Goal: Task Accomplishment & Management: Use online tool/utility

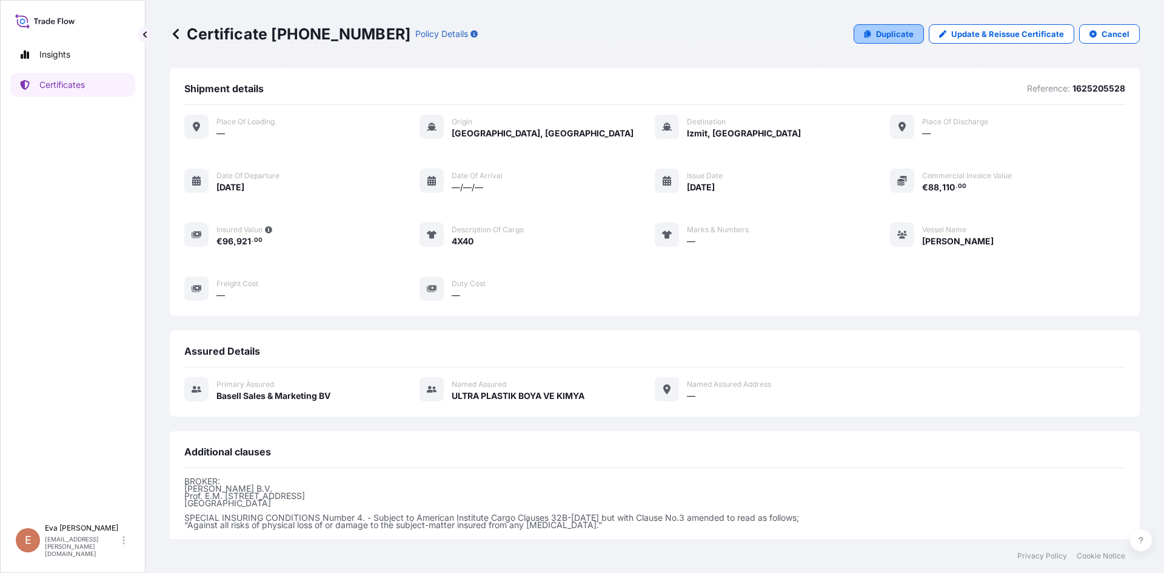
click at [892, 39] on p "Duplicate" at bounding box center [895, 34] width 38 height 12
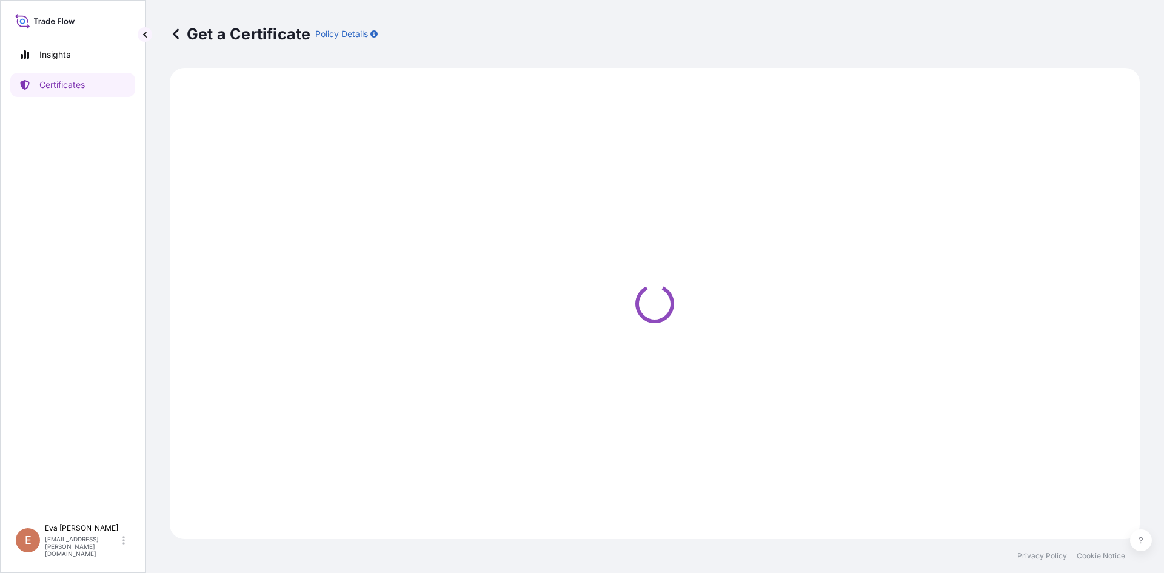
select select "Sea"
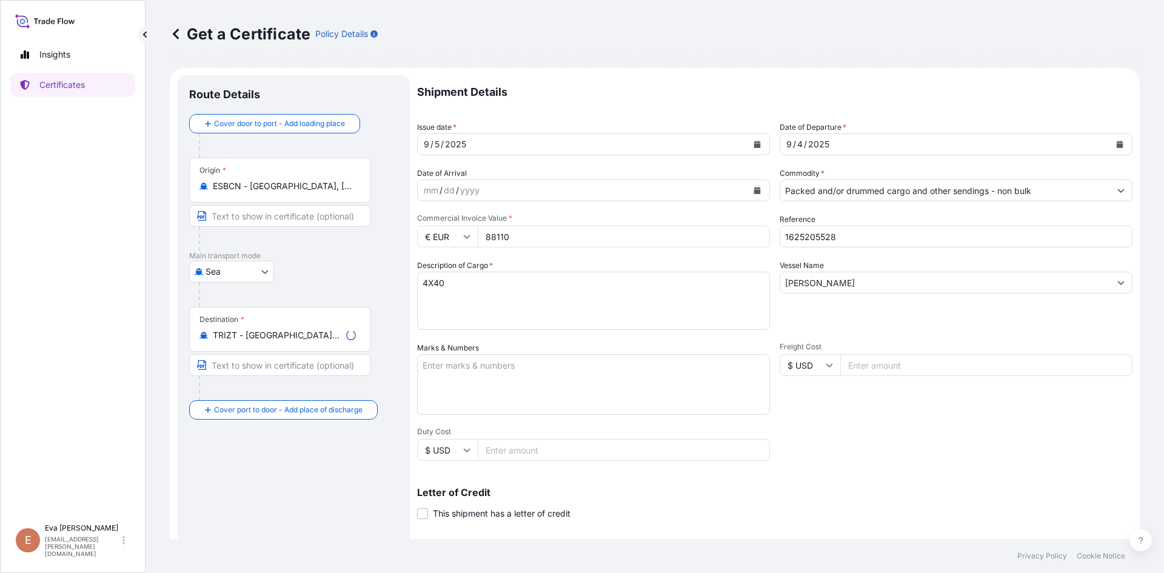
select select "32164"
click at [853, 144] on div "[DATE]" at bounding box center [945, 144] width 330 height 22
click at [1116, 144] on icon "Calendar" at bounding box center [1119, 144] width 7 height 7
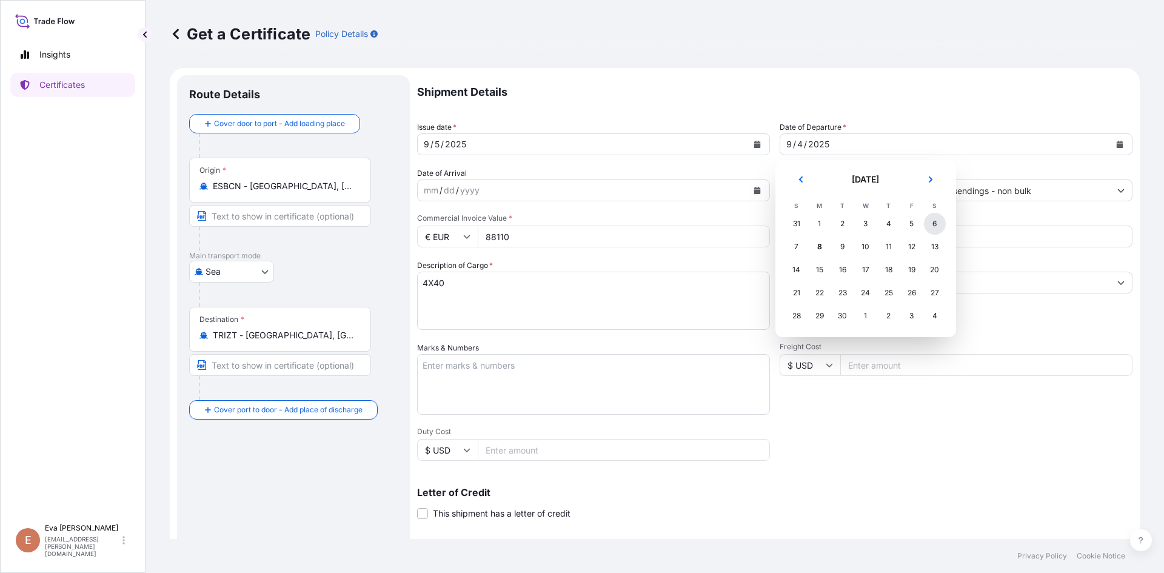
click at [927, 225] on div "6" at bounding box center [935, 224] width 22 height 22
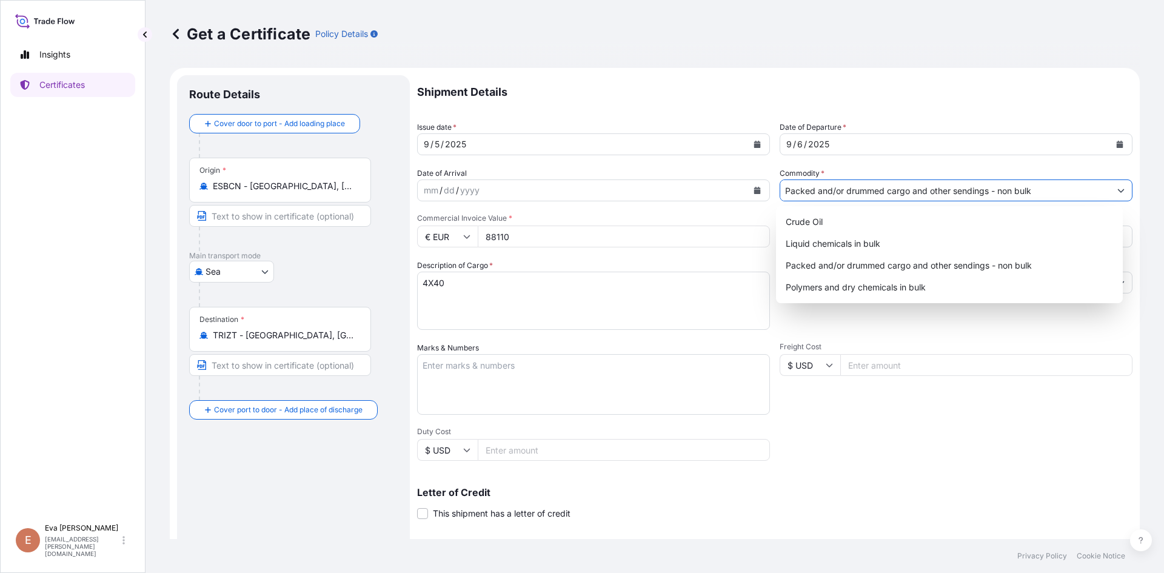
click at [934, 190] on input "Packed and/or drummed cargo and other sendings - non bulk" at bounding box center [945, 190] width 330 height 22
click at [903, 285] on div "Polymers and dry chemicals in bulk" at bounding box center [950, 287] width 338 height 22
type input "Polymers and dry chemicals in bulk"
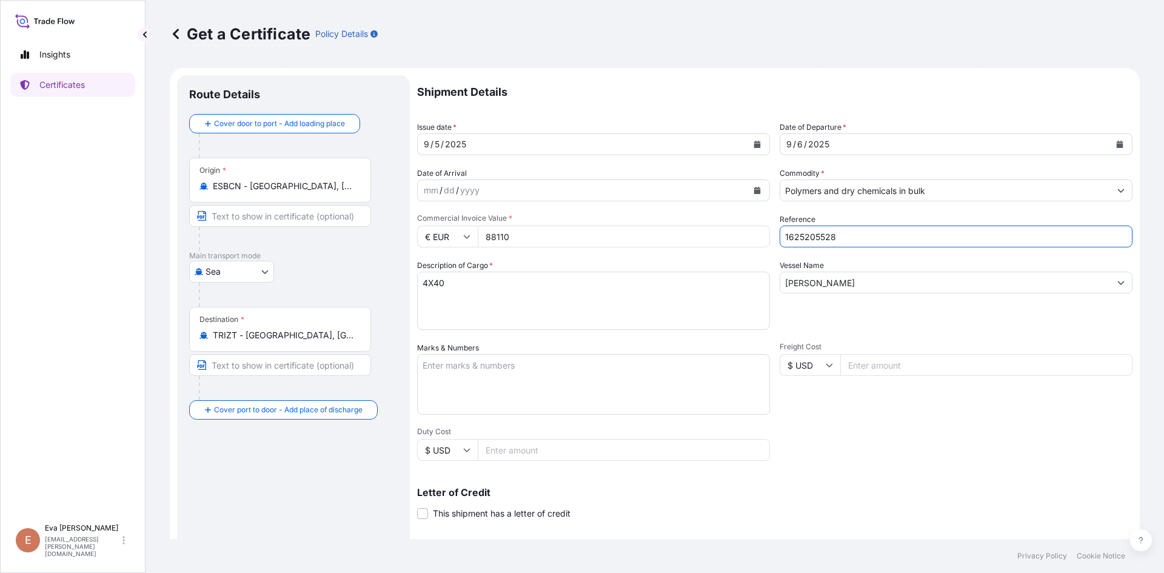
drag, startPoint x: 843, startPoint y: 246, endPoint x: 827, endPoint y: 255, distance: 18.7
click at [810, 239] on input "1625205528" at bounding box center [956, 236] width 353 height 22
type input "1625205341"
drag, startPoint x: 849, startPoint y: 279, endPoint x: 676, endPoint y: 284, distance: 173.4
click at [678, 288] on div "Shipment Details Issue date * [DATE] Date of Departure * [DATE] Date of Arrival…" at bounding box center [774, 364] width 715 height 578
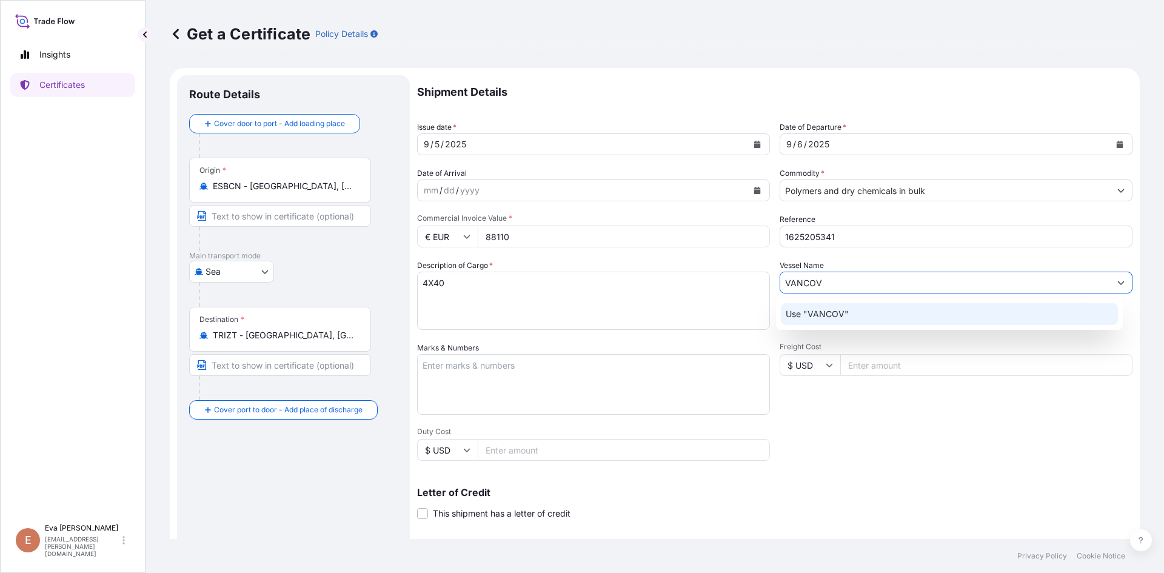
click at [811, 287] on input "VANCOV" at bounding box center [945, 283] width 330 height 22
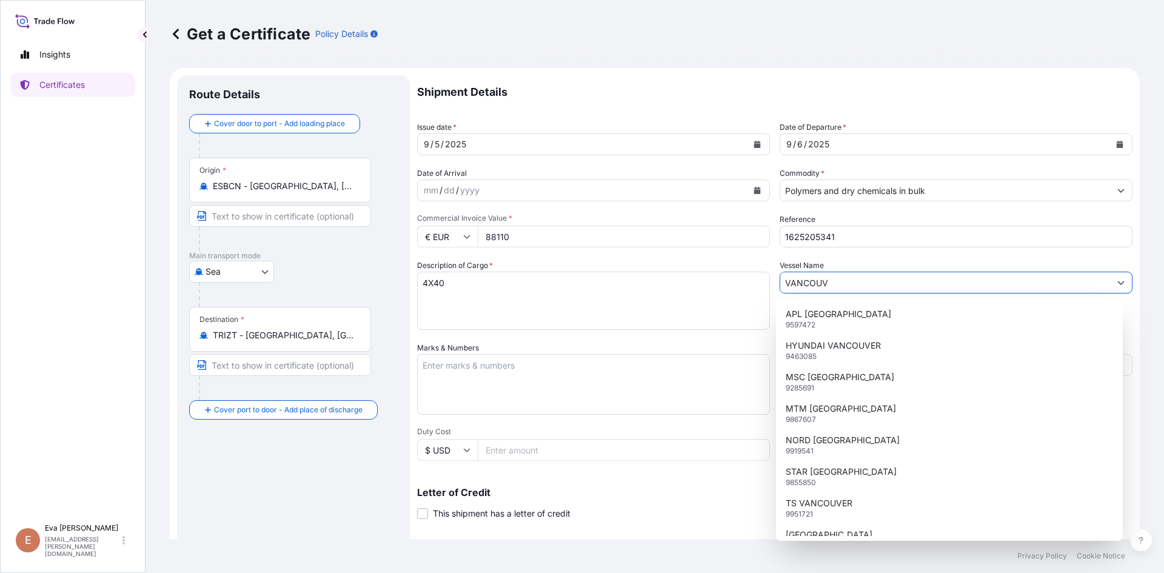
click at [850, 284] on input "VANCOUV" at bounding box center [945, 283] width 330 height 22
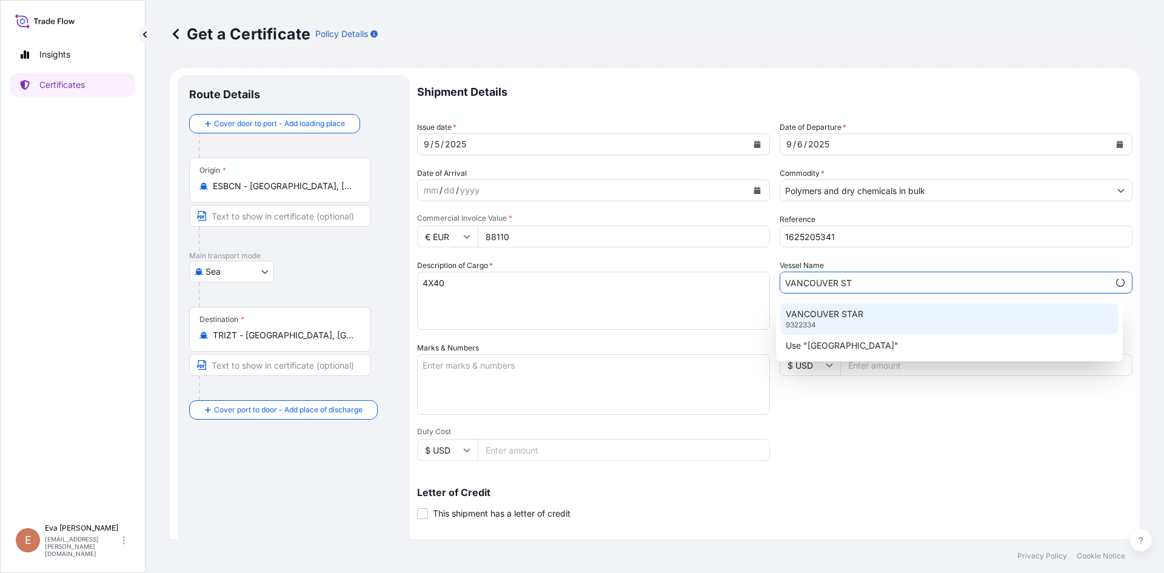
click at [852, 313] on p "VANCOUVER STAR" at bounding box center [825, 314] width 78 height 12
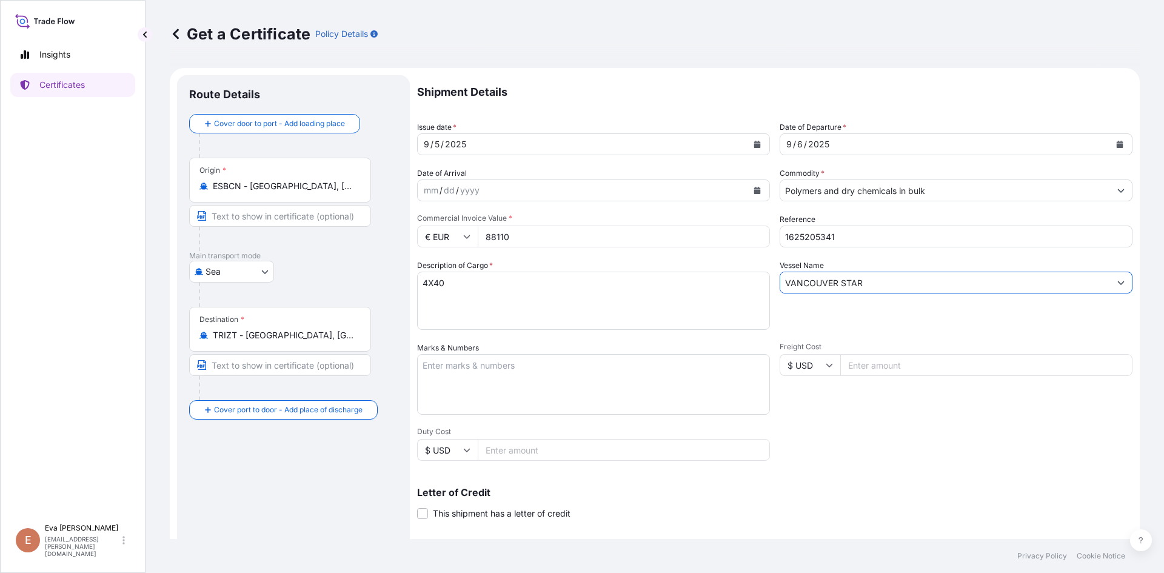
type input "VANCOUVER STAR"
drag, startPoint x: 461, startPoint y: 282, endPoint x: 387, endPoint y: 284, distance: 74.0
click at [387, 284] on form "Route Details Cover door to port - Add loading place Place of loading Road / In…" at bounding box center [655, 381] width 970 height 626
type textarea "1X20"
drag, startPoint x: 516, startPoint y: 234, endPoint x: 427, endPoint y: 221, distance: 90.1
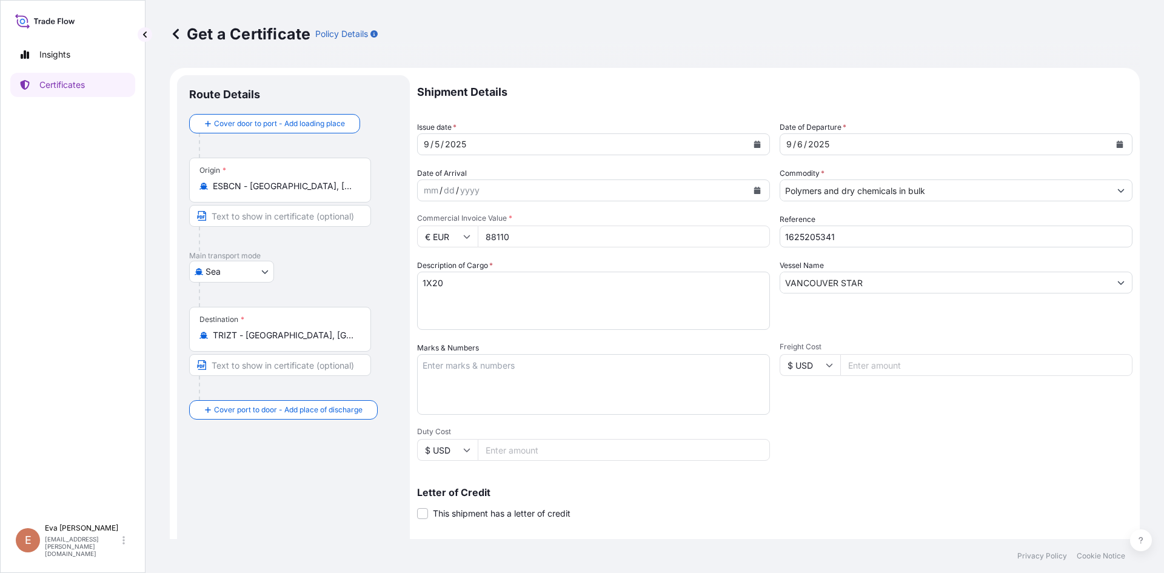
click at [427, 221] on div "Commercial Invoice Value * € EUR 88110" at bounding box center [593, 230] width 353 height 34
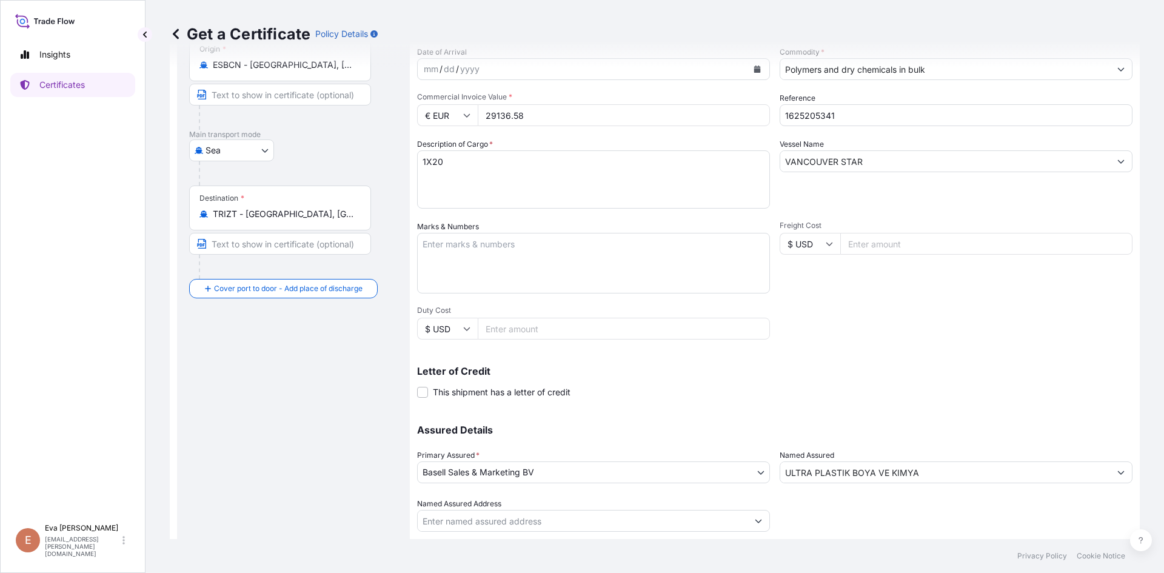
scroll to position [155, 0]
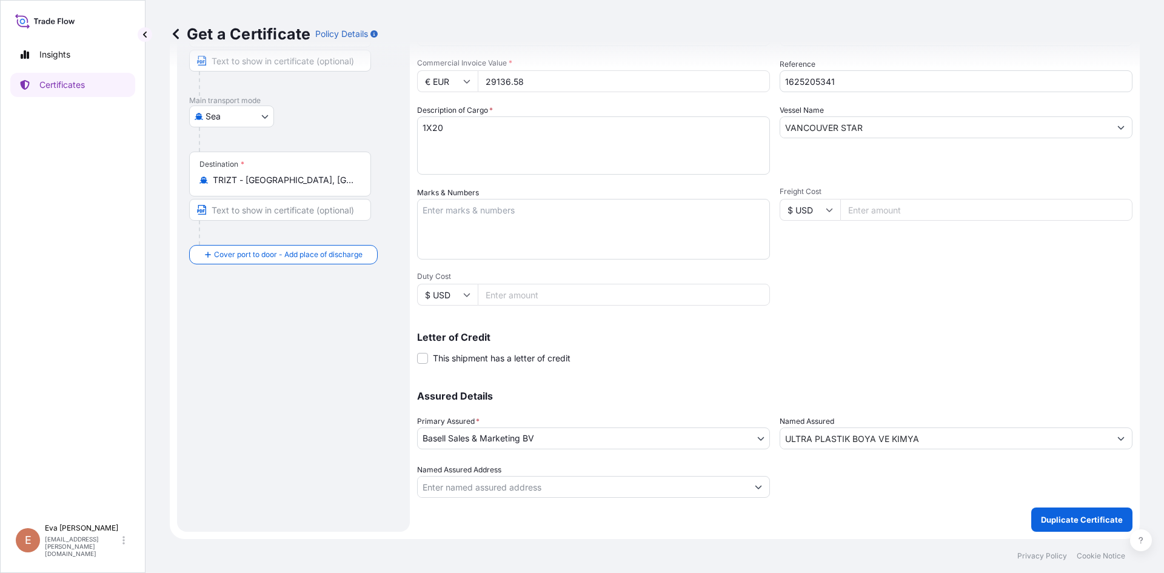
type input "29136.58"
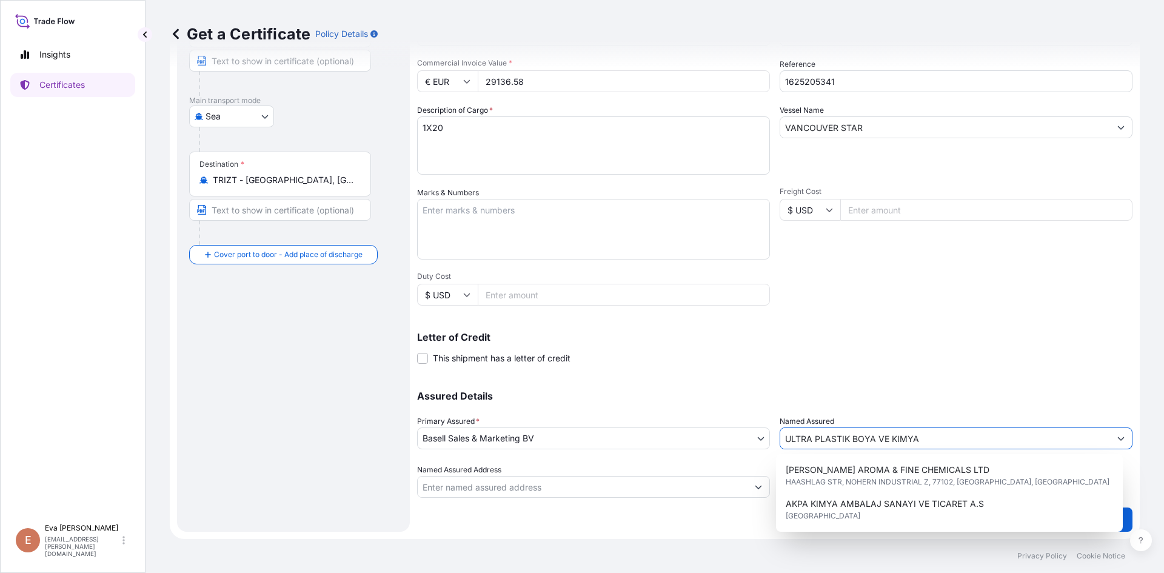
drag, startPoint x: 960, startPoint y: 441, endPoint x: 661, endPoint y: 446, distance: 298.9
click at [661, 446] on div "Assured Details Primary Assured * Basell Sales & Marketing BV Basell Poliolefin…" at bounding box center [774, 436] width 715 height 121
type input "m"
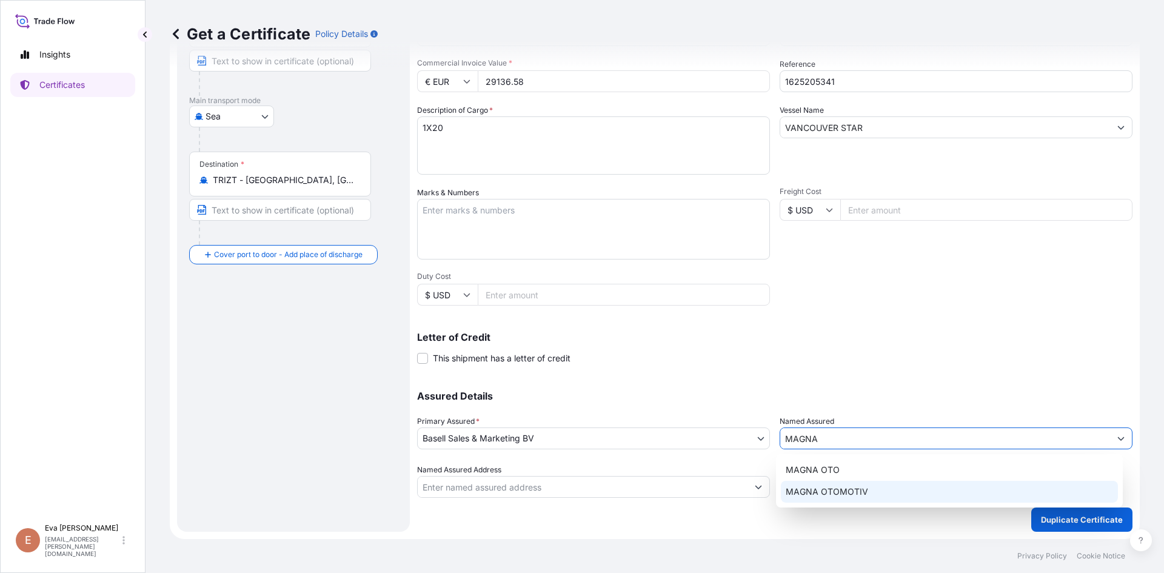
click at [850, 491] on span "MAGNA OTOMOTIV" at bounding box center [827, 492] width 82 height 12
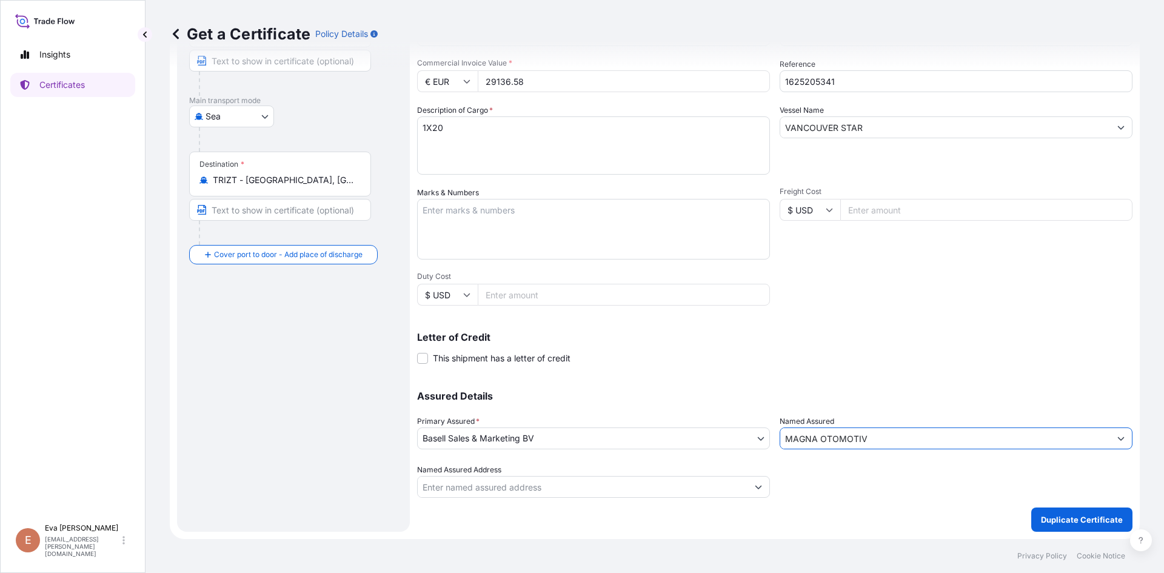
type input "MAGNA OTOMOTIV"
click at [1084, 527] on button "Duplicate Certificate" at bounding box center [1081, 519] width 101 height 24
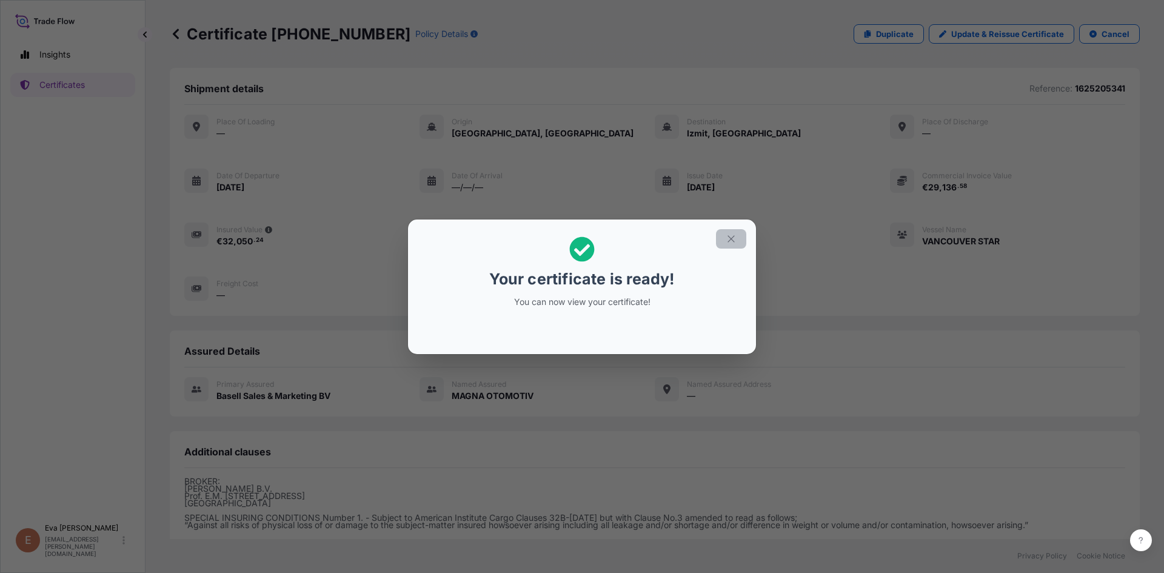
click at [728, 244] on icon "button" at bounding box center [731, 238] width 11 height 11
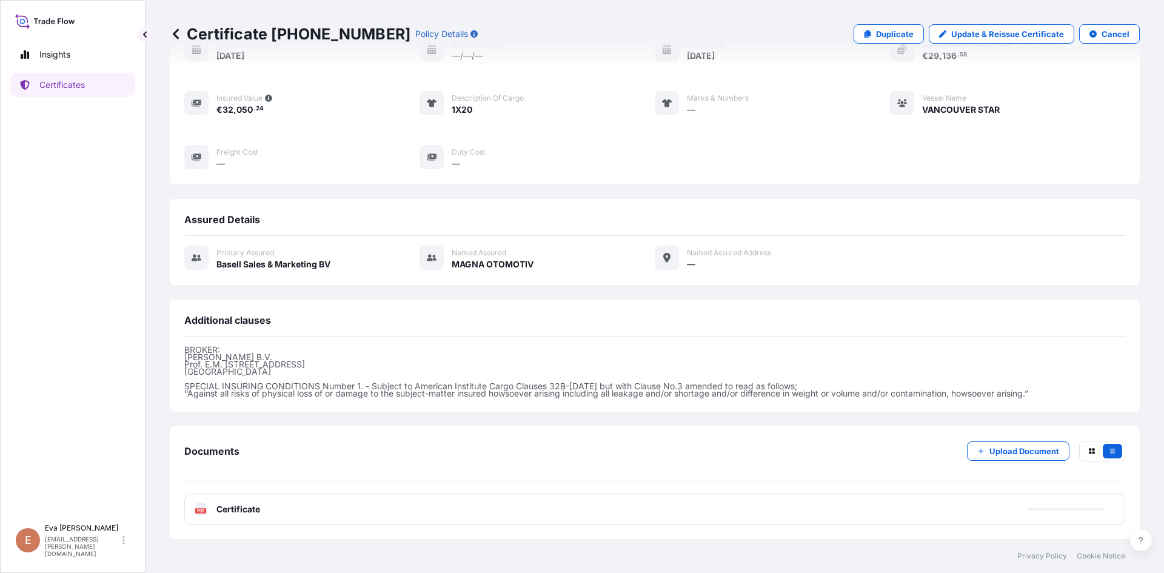
scroll to position [132, 0]
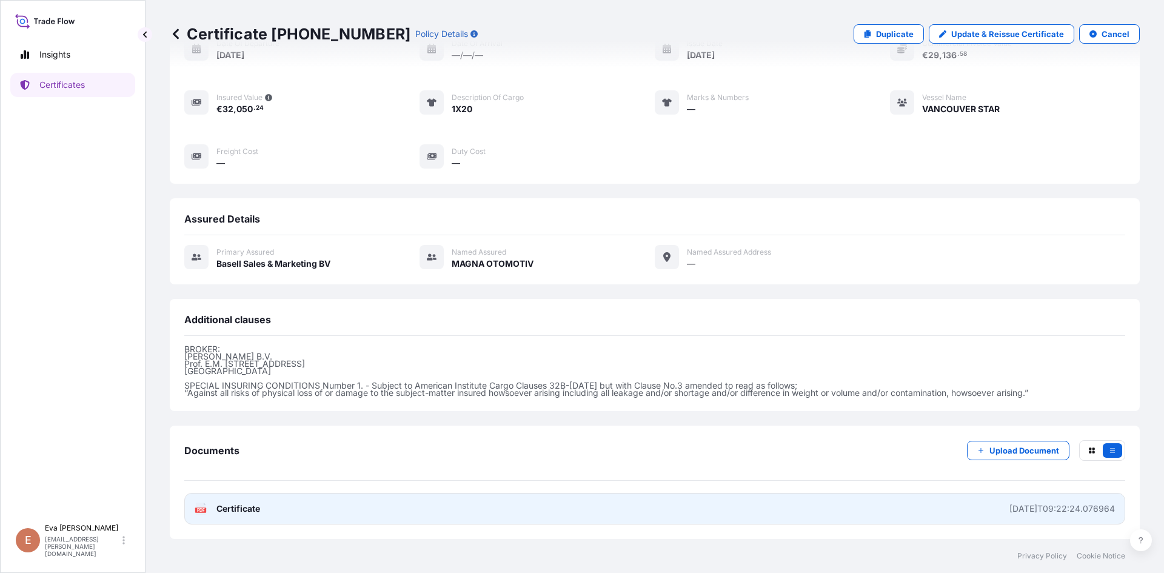
click at [199, 509] on text "PDF" at bounding box center [201, 510] width 8 height 4
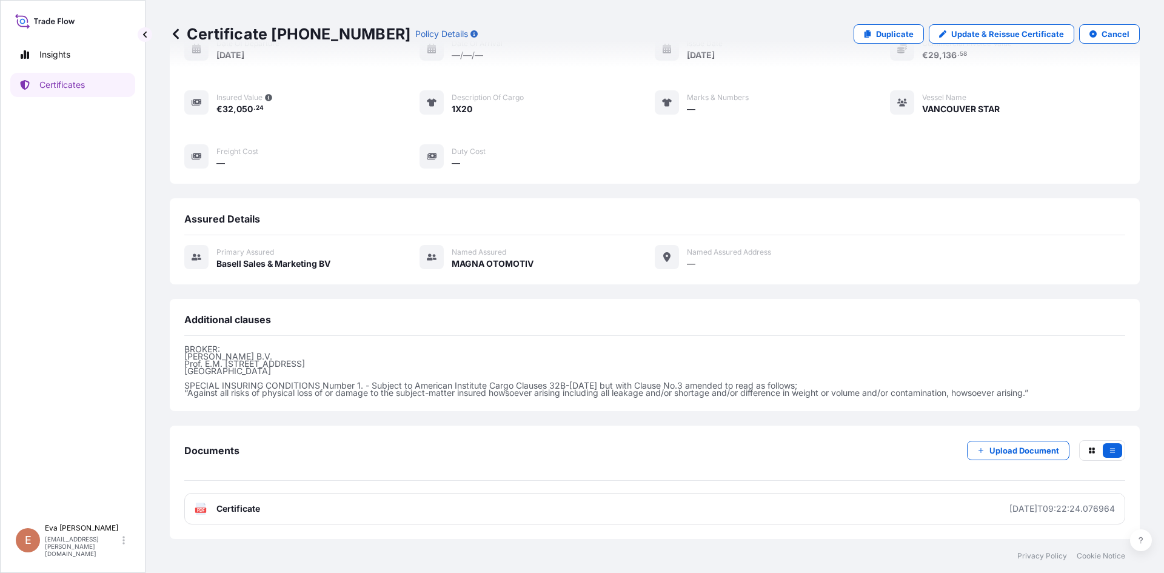
scroll to position [11, 0]
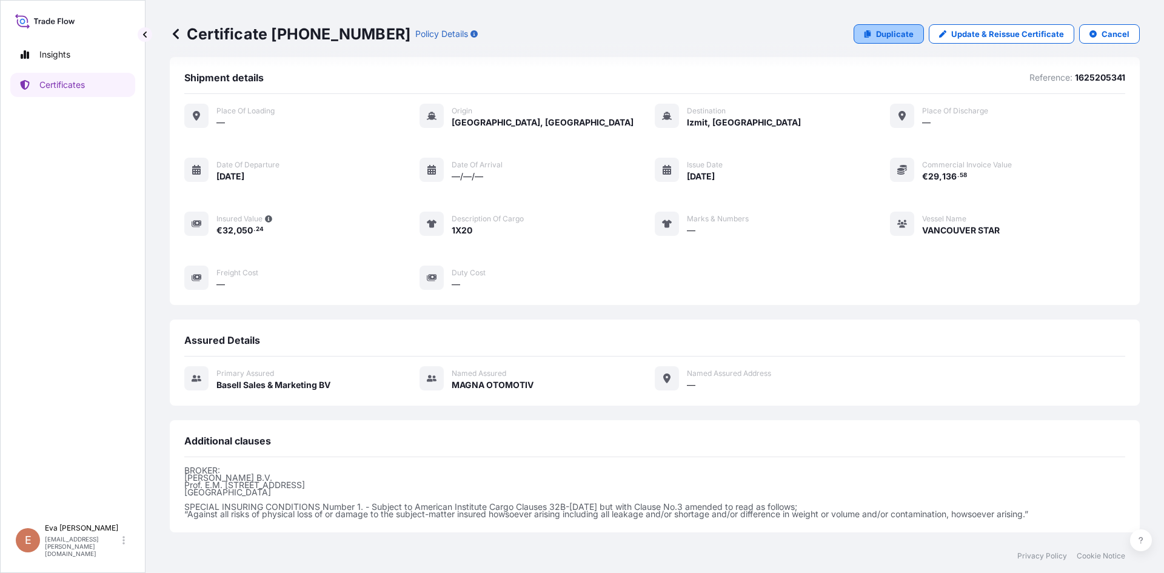
click at [887, 37] on p "Duplicate" at bounding box center [895, 34] width 38 height 12
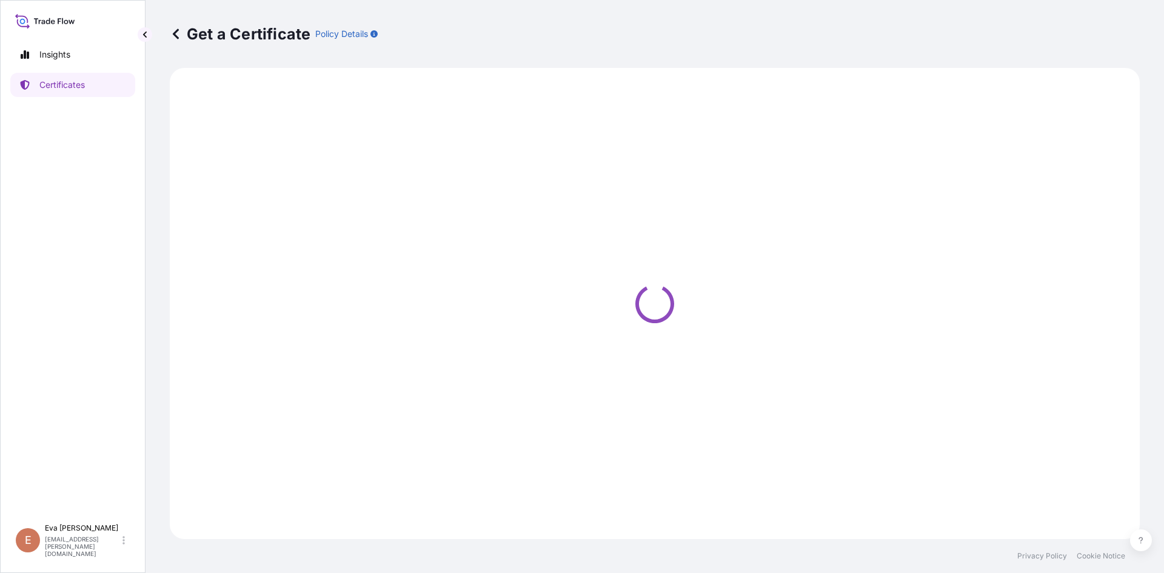
select select "Sea"
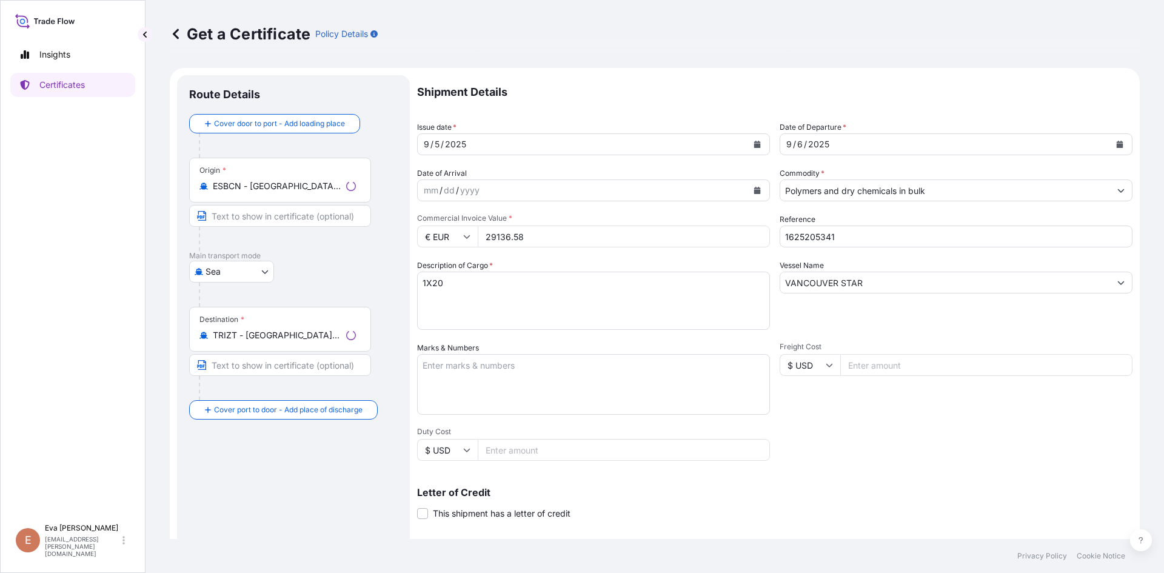
select select "32164"
drag, startPoint x: 845, startPoint y: 236, endPoint x: 811, endPoint y: 236, distance: 33.9
click at [811, 236] on input "1625205341" at bounding box center [956, 236] width 353 height 22
type input "1625203720"
drag, startPoint x: 545, startPoint y: 232, endPoint x: 409, endPoint y: 252, distance: 137.8
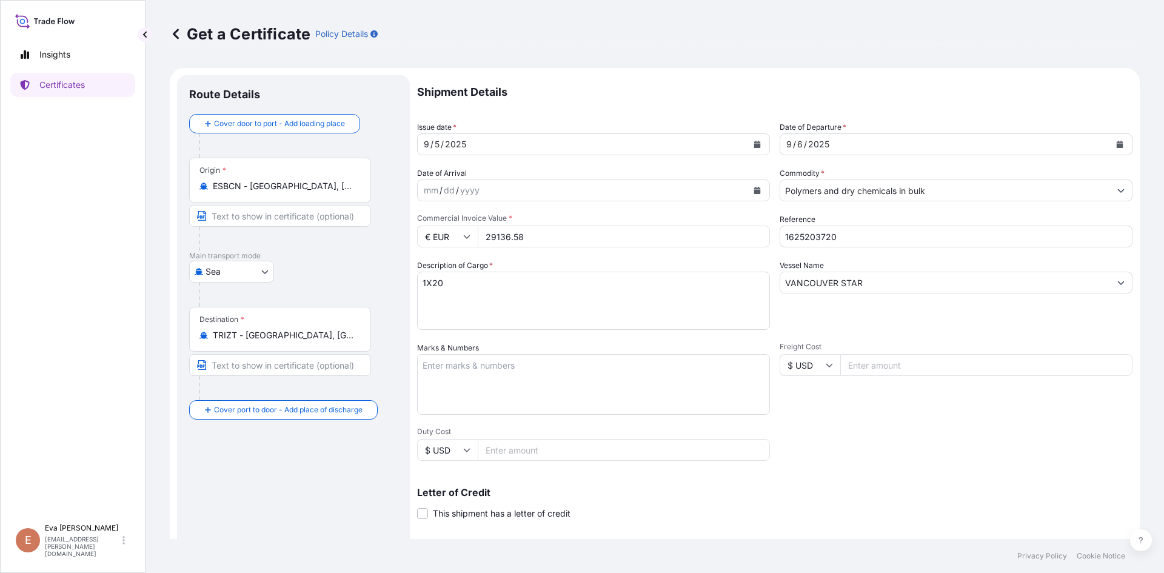
click at [409, 252] on form "Route Details Cover door to port - Add loading place Place of loading Road / In…" at bounding box center [655, 381] width 970 height 626
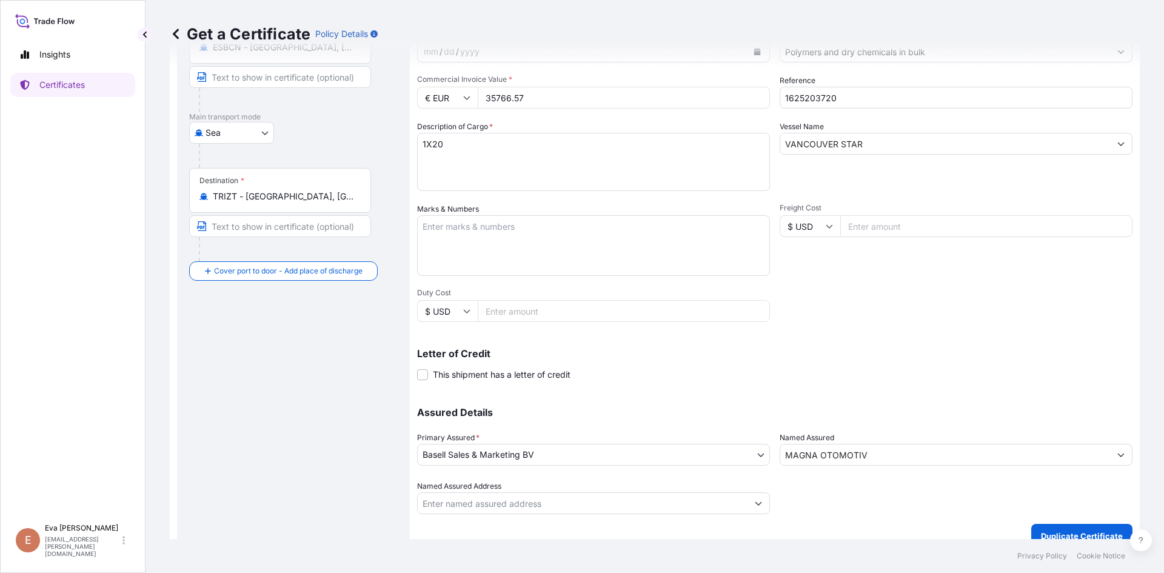
scroll to position [155, 0]
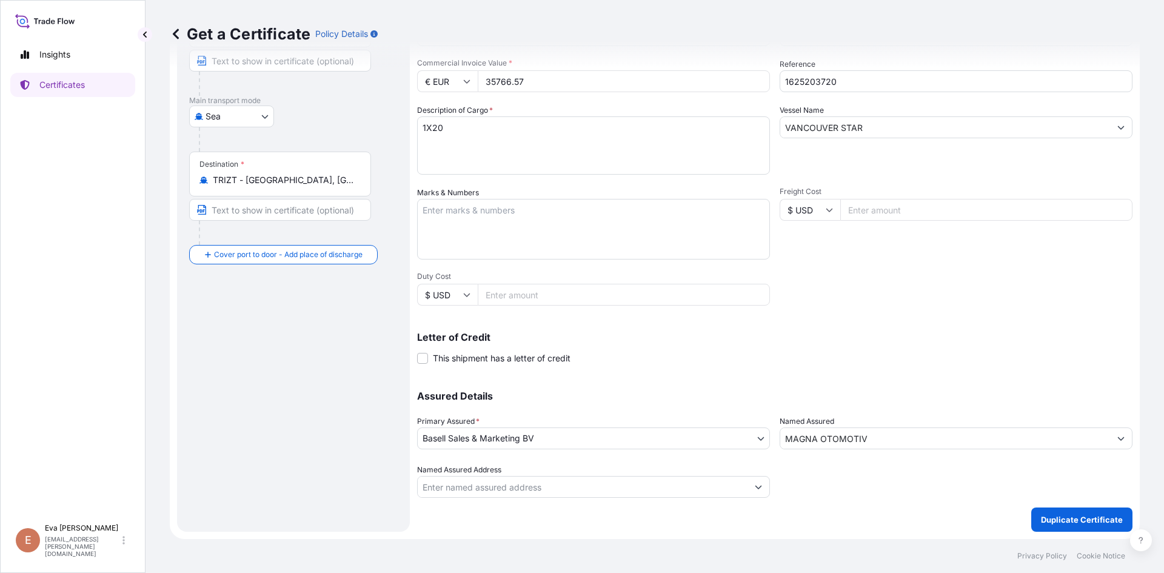
type input "35766.57"
click at [1047, 518] on p "Duplicate Certificate" at bounding box center [1082, 519] width 82 height 12
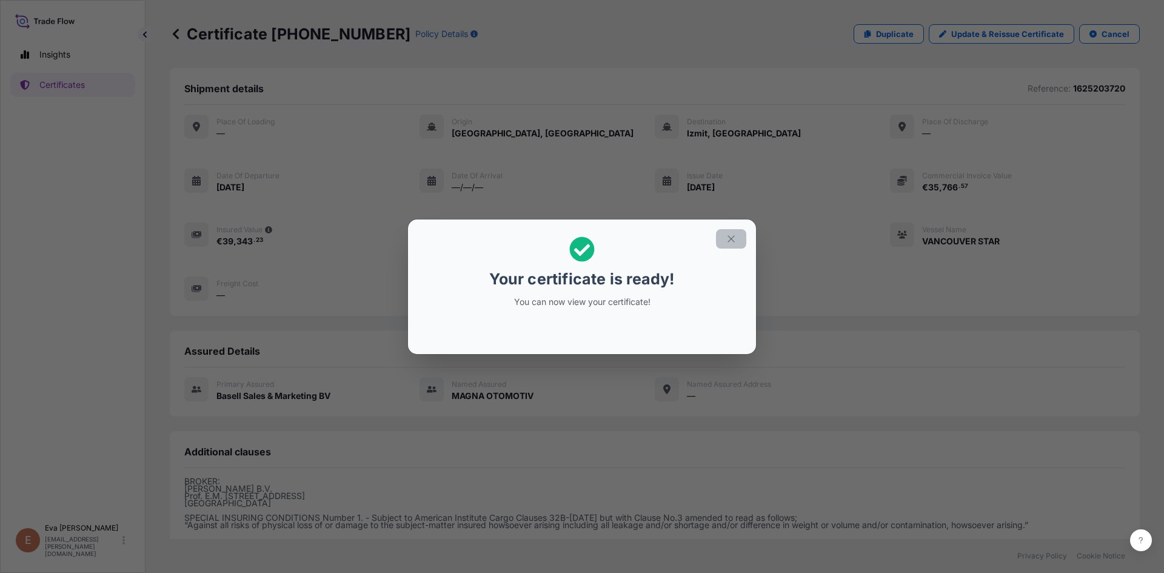
click at [735, 239] on icon "button" at bounding box center [731, 238] width 11 height 11
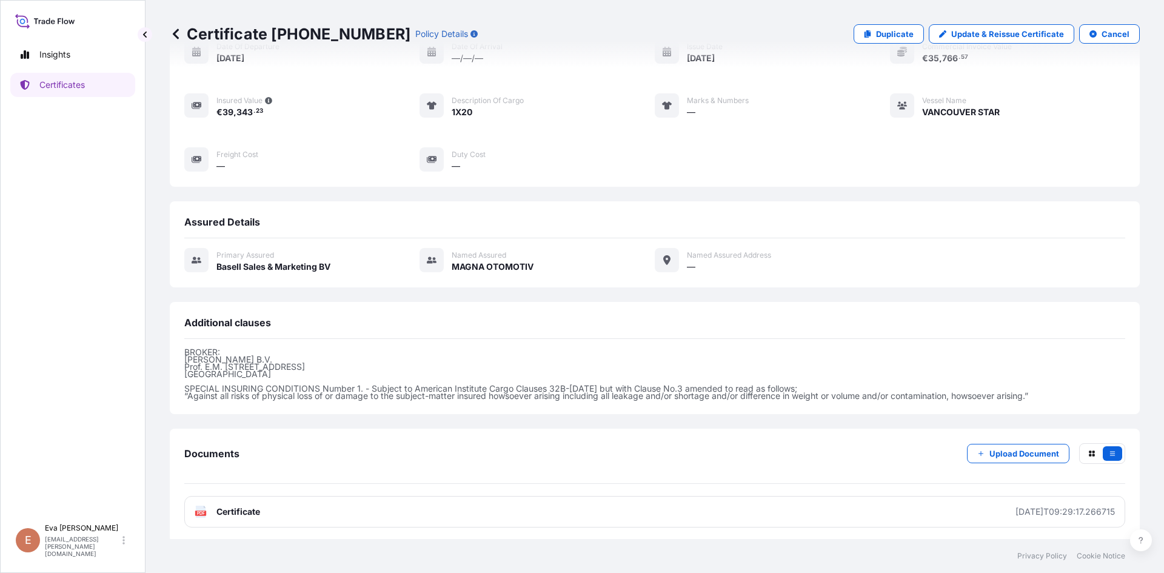
scroll to position [132, 0]
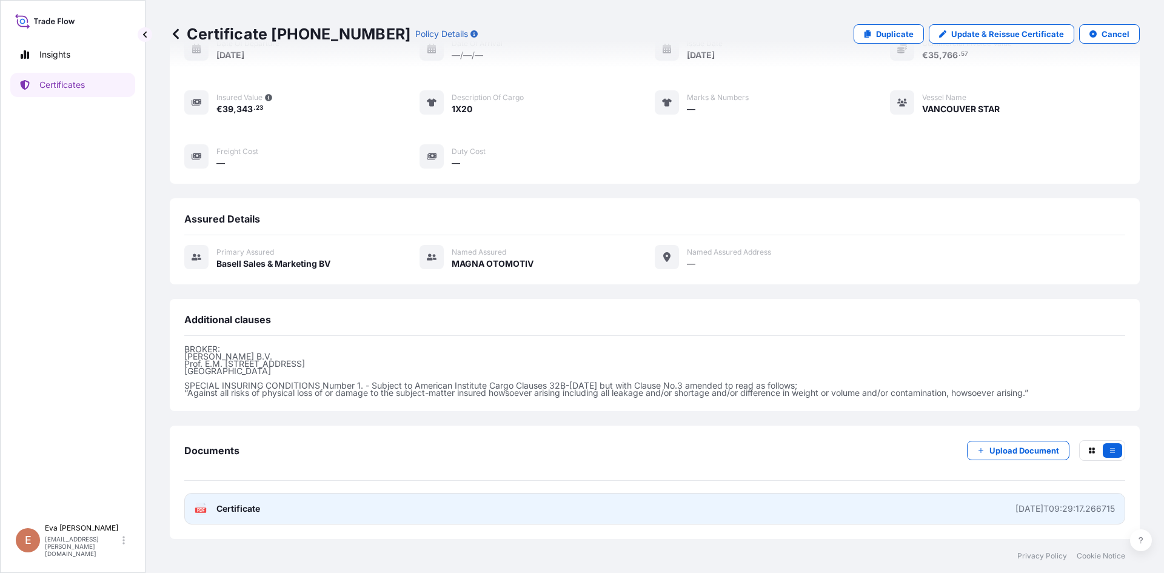
click at [200, 512] on rect at bounding box center [200, 509] width 11 height 5
